Goal: Information Seeking & Learning: Learn about a topic

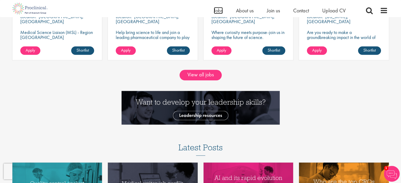
scroll to position [527, 0]
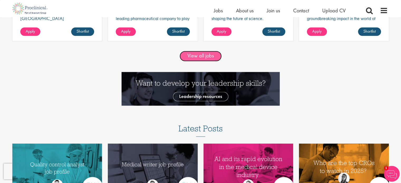
click at [200, 58] on link "View all jobs" at bounding box center [200, 56] width 42 height 11
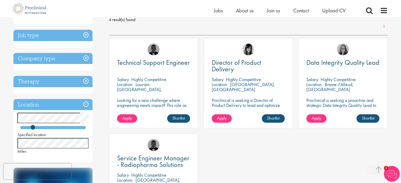
scroll to position [132, 0]
